Goal: Information Seeking & Learning: Learn about a topic

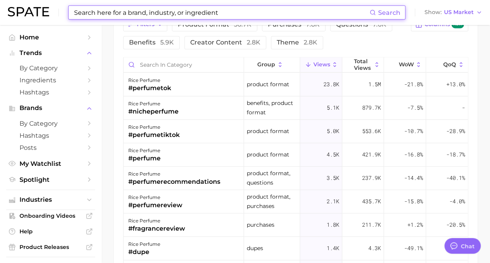
click at [210, 19] on input at bounding box center [221, 12] width 296 height 13
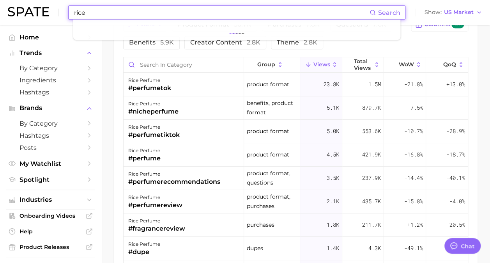
type input "rice"
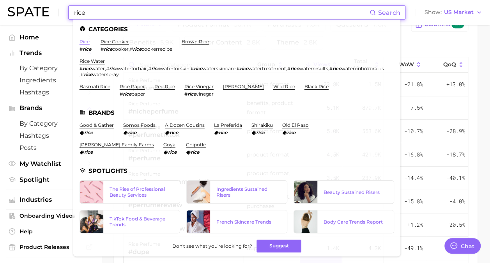
click at [83, 44] on link "rice" at bounding box center [84, 42] width 10 height 6
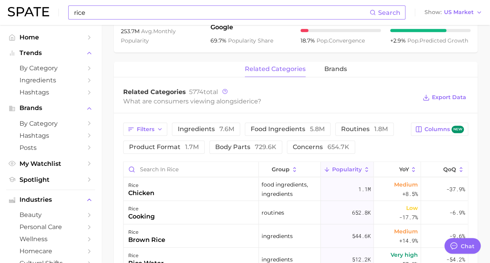
scroll to position [351, 0]
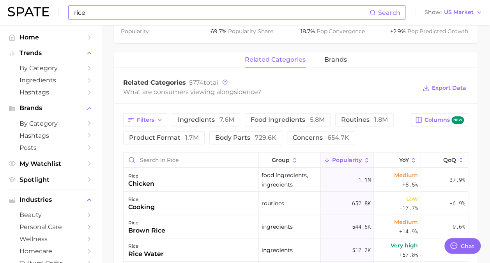
click at [343, 159] on span "Popularity" at bounding box center [347, 160] width 30 height 6
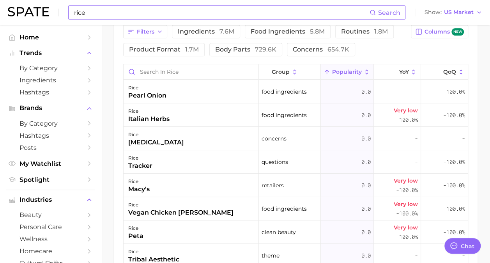
scroll to position [429, 0]
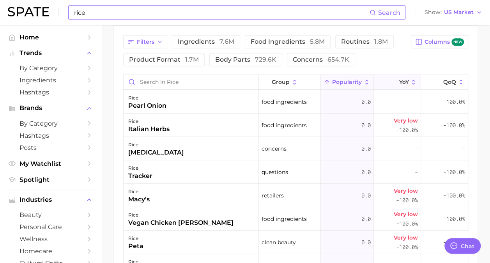
click at [399, 81] on span "YoY" at bounding box center [404, 82] width 10 height 6
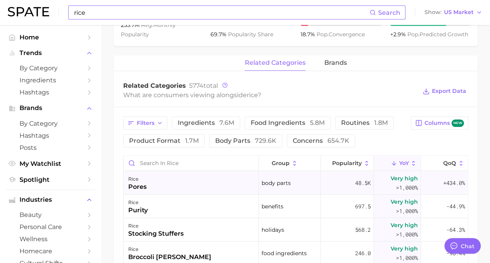
scroll to position [351, 0]
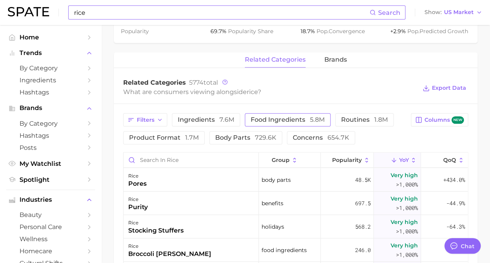
click at [292, 117] on span "food ingredients 5.8m" at bounding box center [288, 120] width 74 height 6
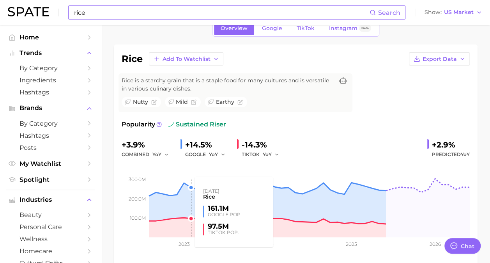
scroll to position [39, 0]
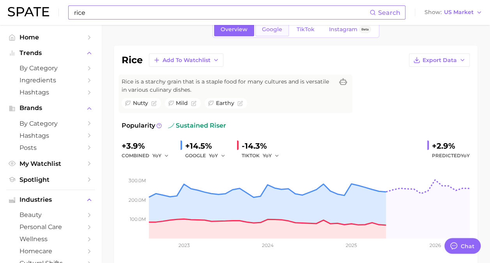
click at [276, 34] on link "Google" at bounding box center [272, 30] width 34 height 14
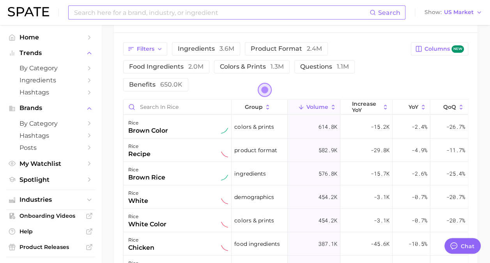
scroll to position [429, 0]
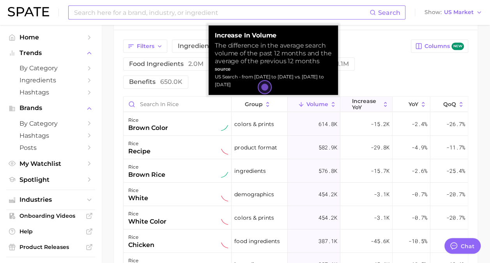
click at [375, 100] on span "increase YoY" at bounding box center [366, 104] width 28 height 12
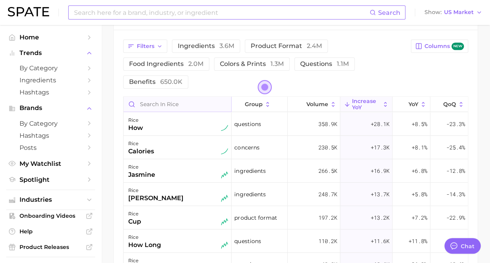
click at [180, 102] on input "Search in rice" at bounding box center [178, 104] width 108 height 15
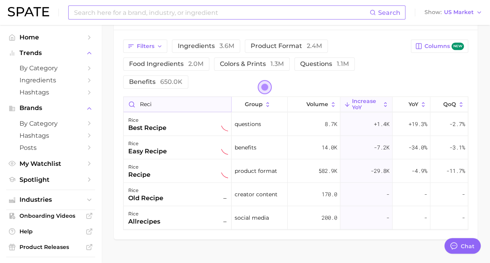
type input "recip"
click at [227, 101] on input "recip" at bounding box center [178, 104] width 108 height 15
click at [225, 101] on input "recip" at bounding box center [178, 104] width 108 height 15
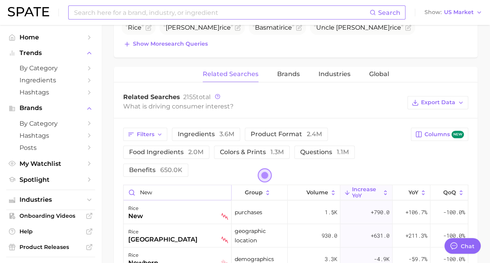
scroll to position [185, 0]
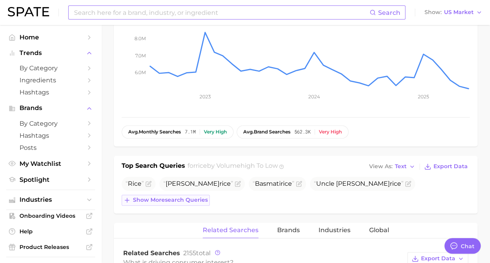
type input "new"
click at [145, 196] on span "Show more search queries" at bounding box center [170, 199] width 75 height 7
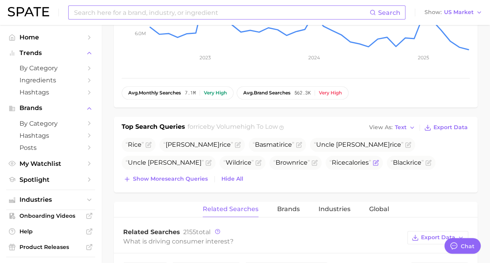
scroll to position [341, 0]
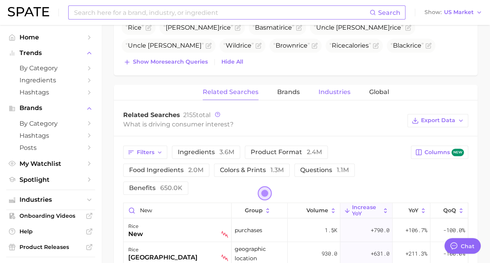
click at [338, 90] on span "Industries" at bounding box center [334, 91] width 32 height 7
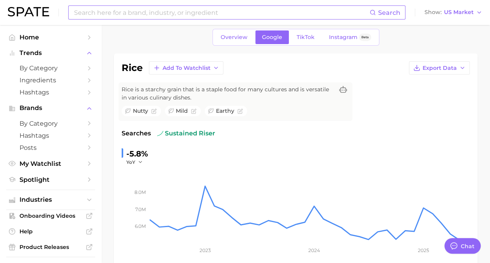
scroll to position [0, 0]
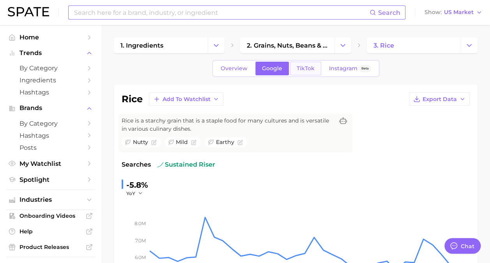
click at [307, 67] on span "TikTok" at bounding box center [306, 68] width 18 height 7
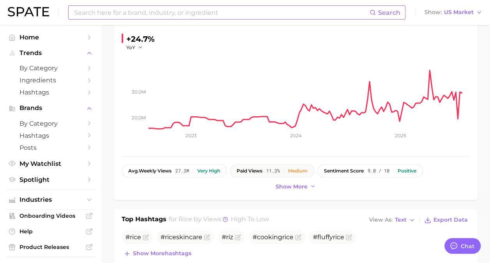
scroll to position [234, 0]
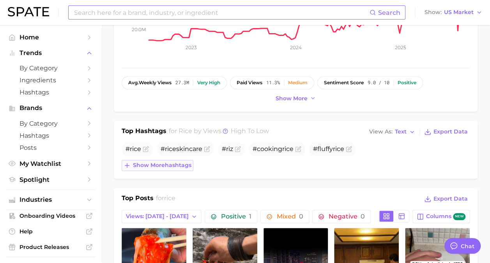
click at [166, 160] on button "Show more hashtags" at bounding box center [158, 165] width 72 height 11
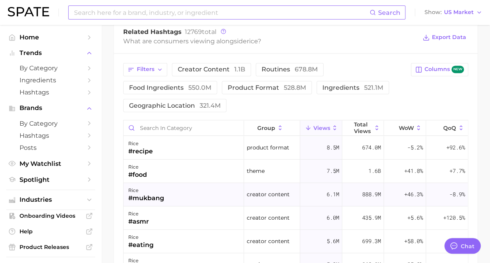
scroll to position [624, 0]
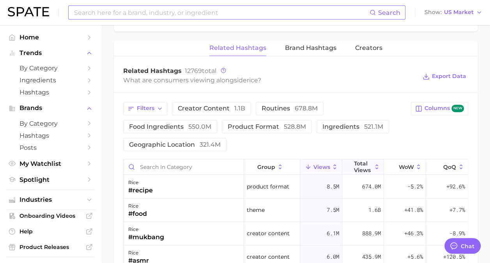
click at [373, 163] on icon at bounding box center [376, 166] width 7 height 7
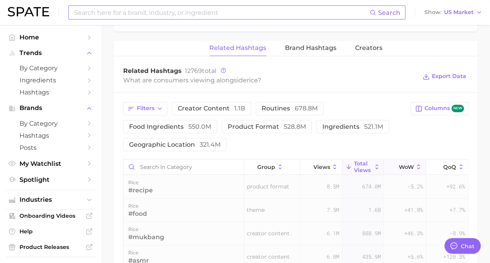
click at [415, 164] on icon at bounding box center [418, 166] width 7 height 7
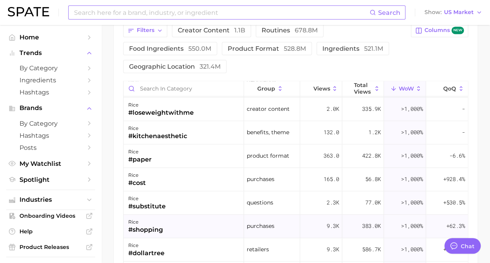
scroll to position [507, 0]
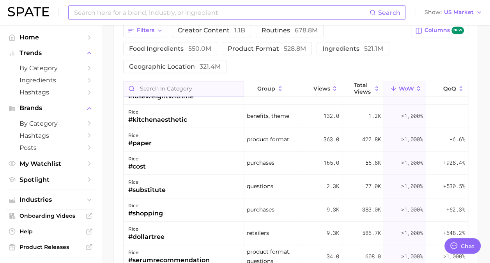
click at [197, 82] on input "Search in category" at bounding box center [184, 88] width 120 height 15
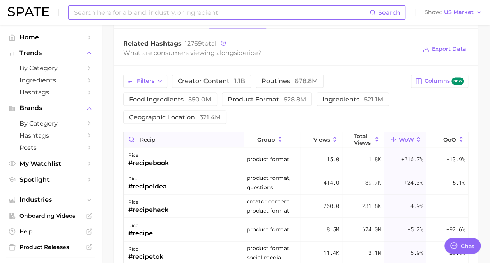
scroll to position [701, 0]
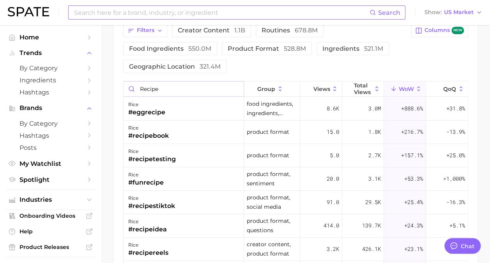
type input "recipe"
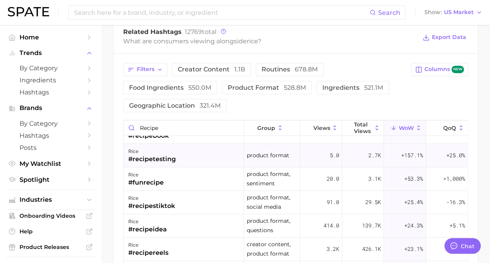
scroll to position [0, 0]
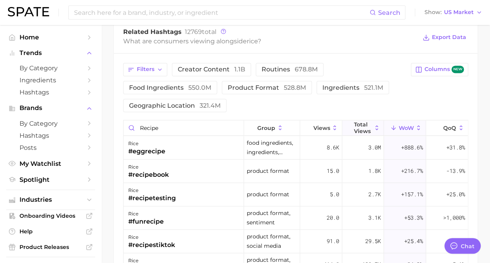
click at [363, 126] on span "Total Views" at bounding box center [363, 127] width 18 height 12
